Goal: Understand process/instructions: Learn how to perform a task or action

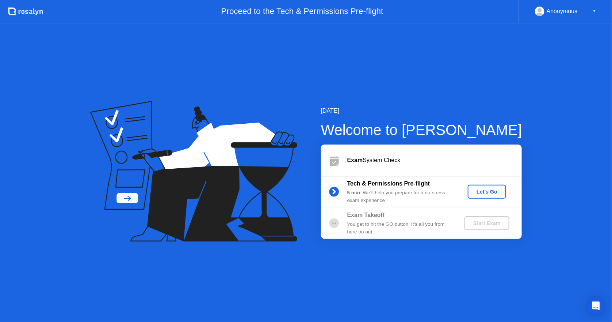
click at [482, 193] on div "Let's Go" at bounding box center [487, 192] width 33 height 6
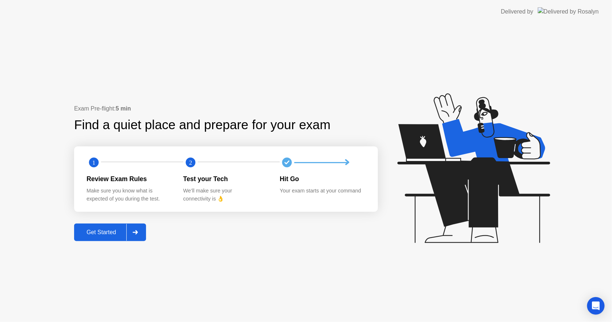
click at [101, 237] on button "Get Started" at bounding box center [110, 232] width 72 height 18
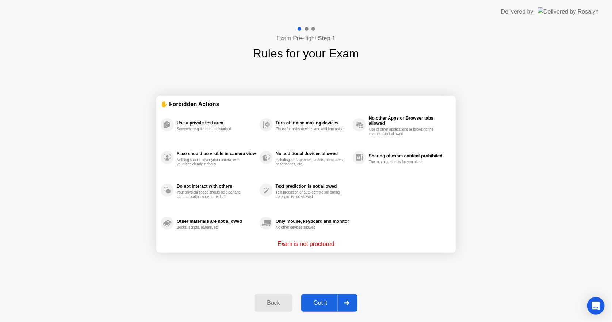
click at [325, 300] on div "Got it" at bounding box center [321, 302] width 34 height 7
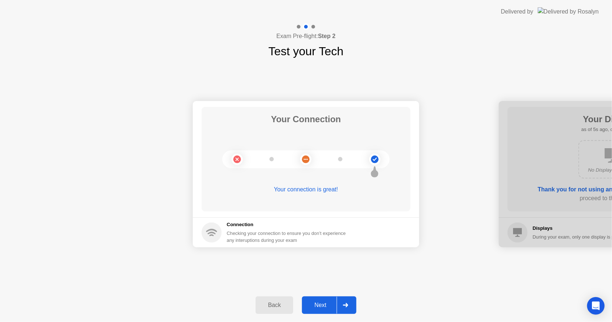
click at [324, 303] on div "Next" at bounding box center [320, 304] width 33 height 7
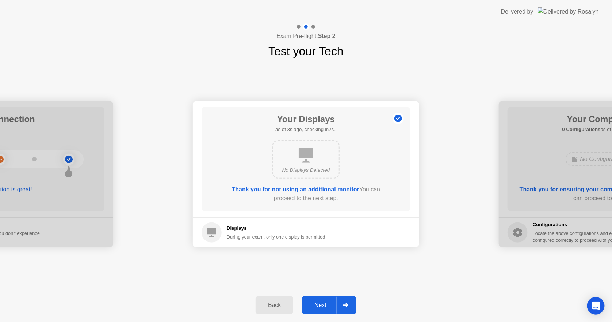
click at [316, 309] on button "Next" at bounding box center [329, 305] width 54 height 18
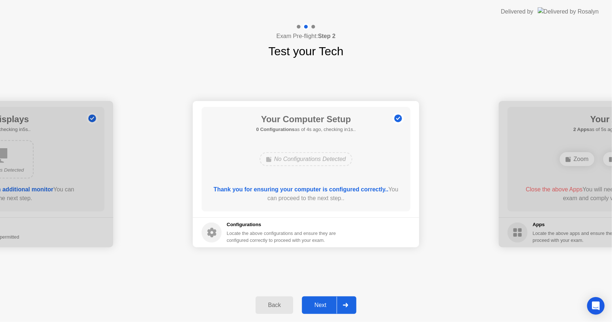
click at [323, 307] on div "Next" at bounding box center [320, 304] width 33 height 7
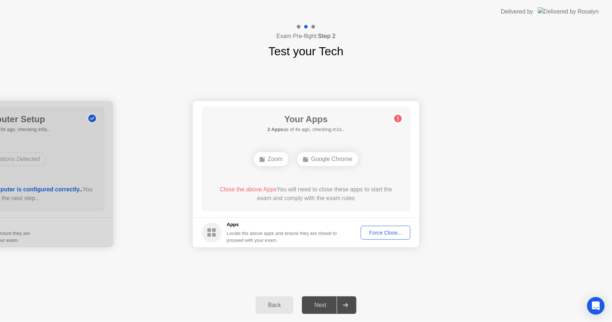
click at [270, 130] on b "2 Apps" at bounding box center [276, 128] width 16 height 5
click at [297, 239] on div "Locate the above apps and ensure they are closed to proceed with your exam." at bounding box center [282, 237] width 111 height 14
click at [295, 164] on div "Zoom Google Chrome" at bounding box center [306, 159] width 167 height 20
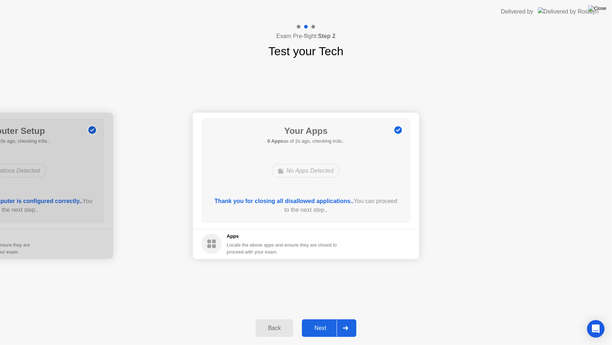
click at [603, 5] on app-root "Delivered by Exam Pre-flight: Step 2 Test your Tech Your Connection Your connec…" at bounding box center [306, 172] width 612 height 345
click at [604, 11] on img at bounding box center [598, 8] width 18 height 6
